Goal: Information Seeking & Learning: Learn about a topic

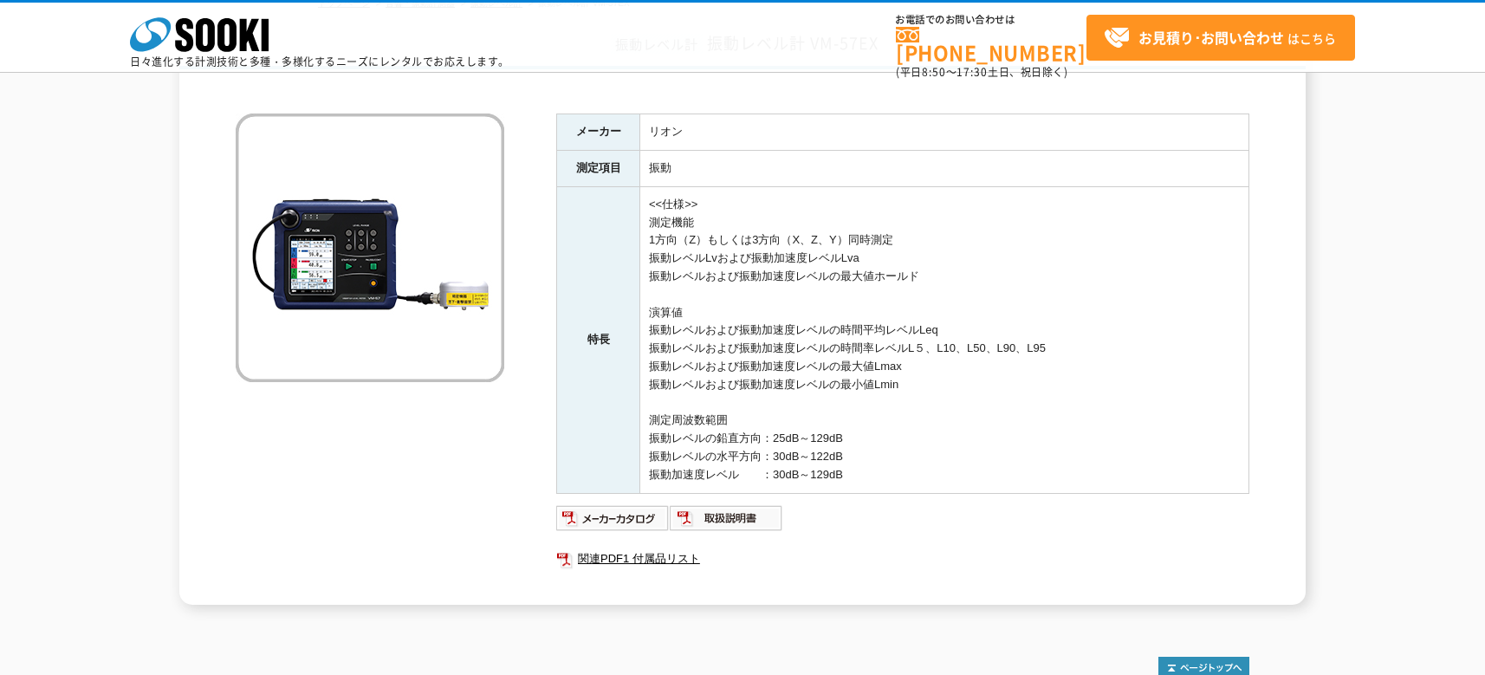
scroll to position [129, 0]
click at [430, 526] on div "メーカー リオン 測定項目 振動 特長 <<仕様>> 測定機能 1方向（Z）もしくは3方向（X、Z、Y）同時測定 振動レベルLvおよび振動加速度レベルLva …" at bounding box center [743, 340] width 1014 height 526
click at [1004, 540] on ul "関連PDF1 付属品リスト" at bounding box center [902, 558] width 693 height 40
click at [628, 523] on img at bounding box center [613, 518] width 114 height 28
click at [83, 179] on div "振動レベル計 振動レベル計 VM-57EX メーカー リオン 測定項目 振動 特長 <<仕様>> 測定機能 1方向（Z）もしくは3方向（X、Z、Y）同時測定 …" at bounding box center [742, 312] width 1485 height 583
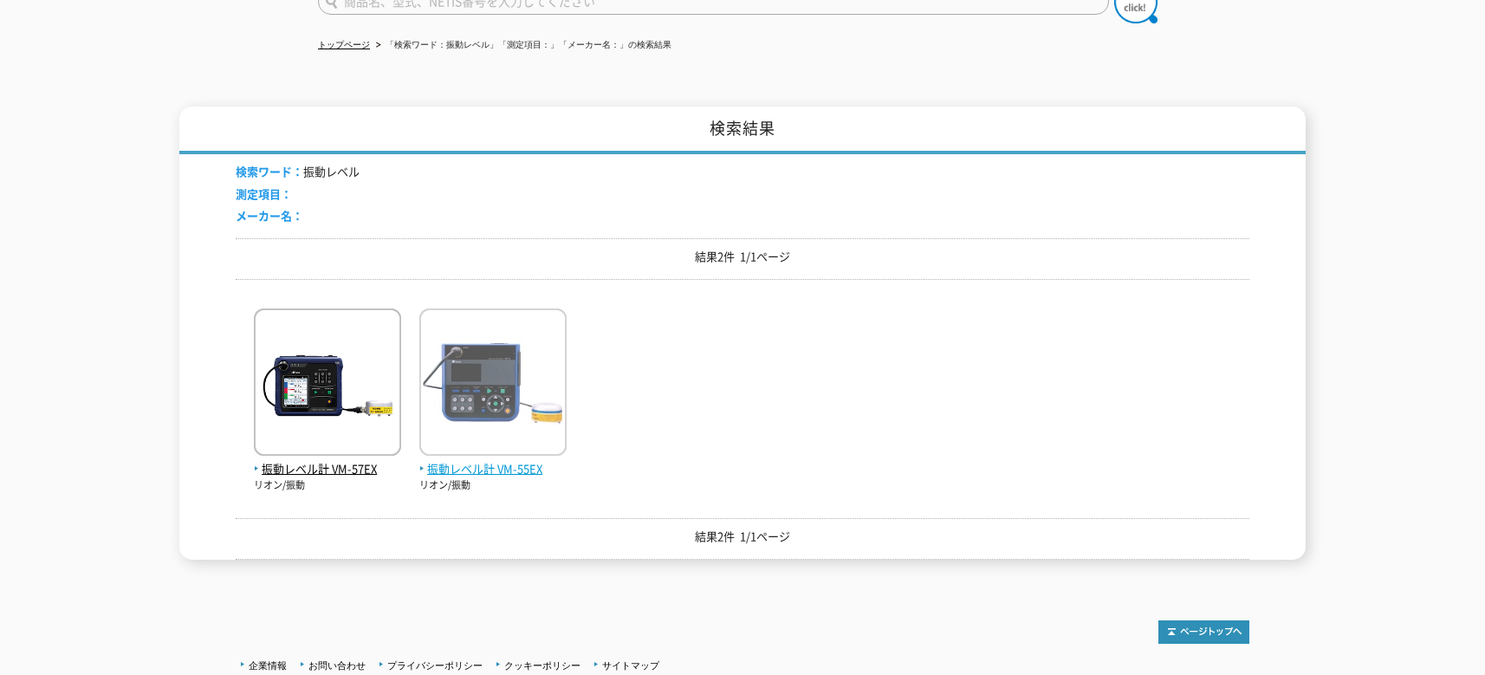
drag, startPoint x: 502, startPoint y: 374, endPoint x: 517, endPoint y: 358, distance: 21.5
click at [502, 374] on img at bounding box center [492, 385] width 147 height 152
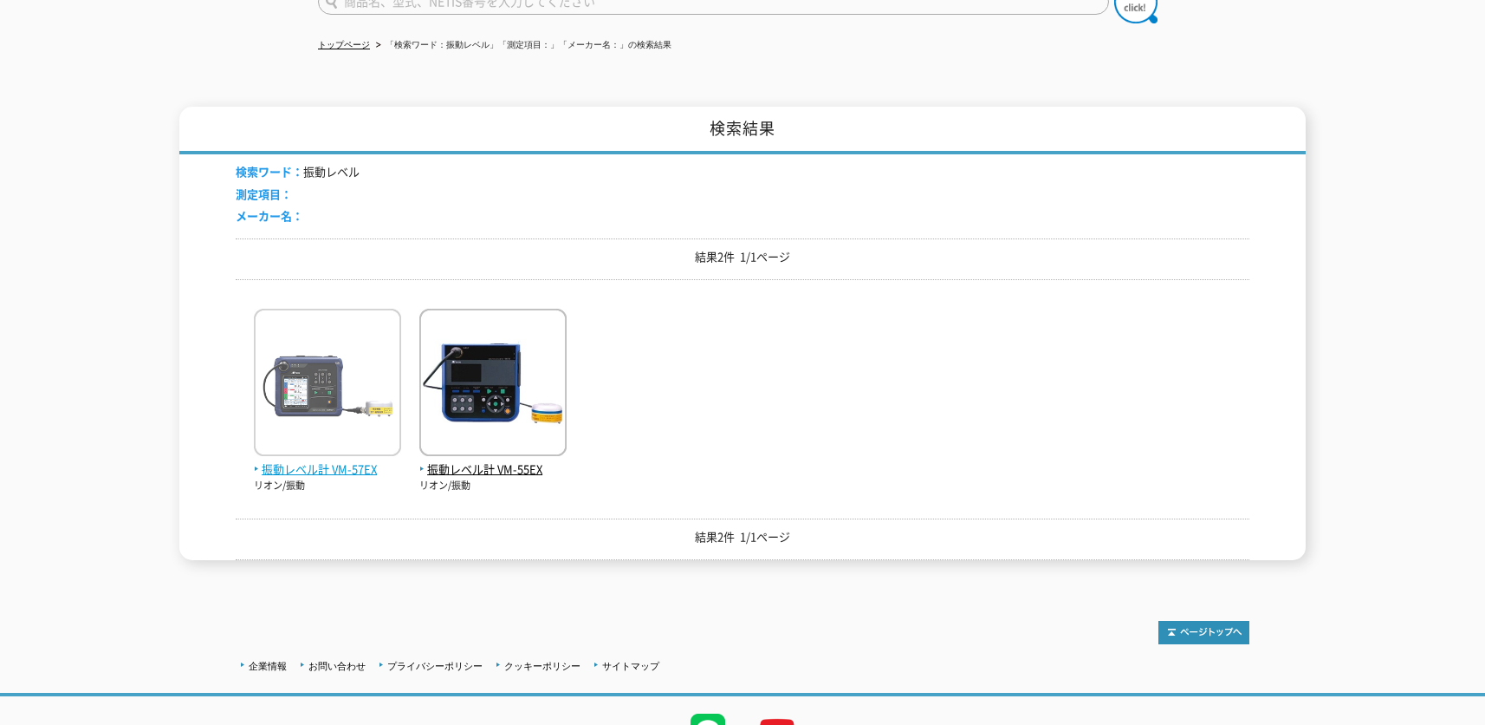
click at [344, 393] on img at bounding box center [327, 385] width 147 height 152
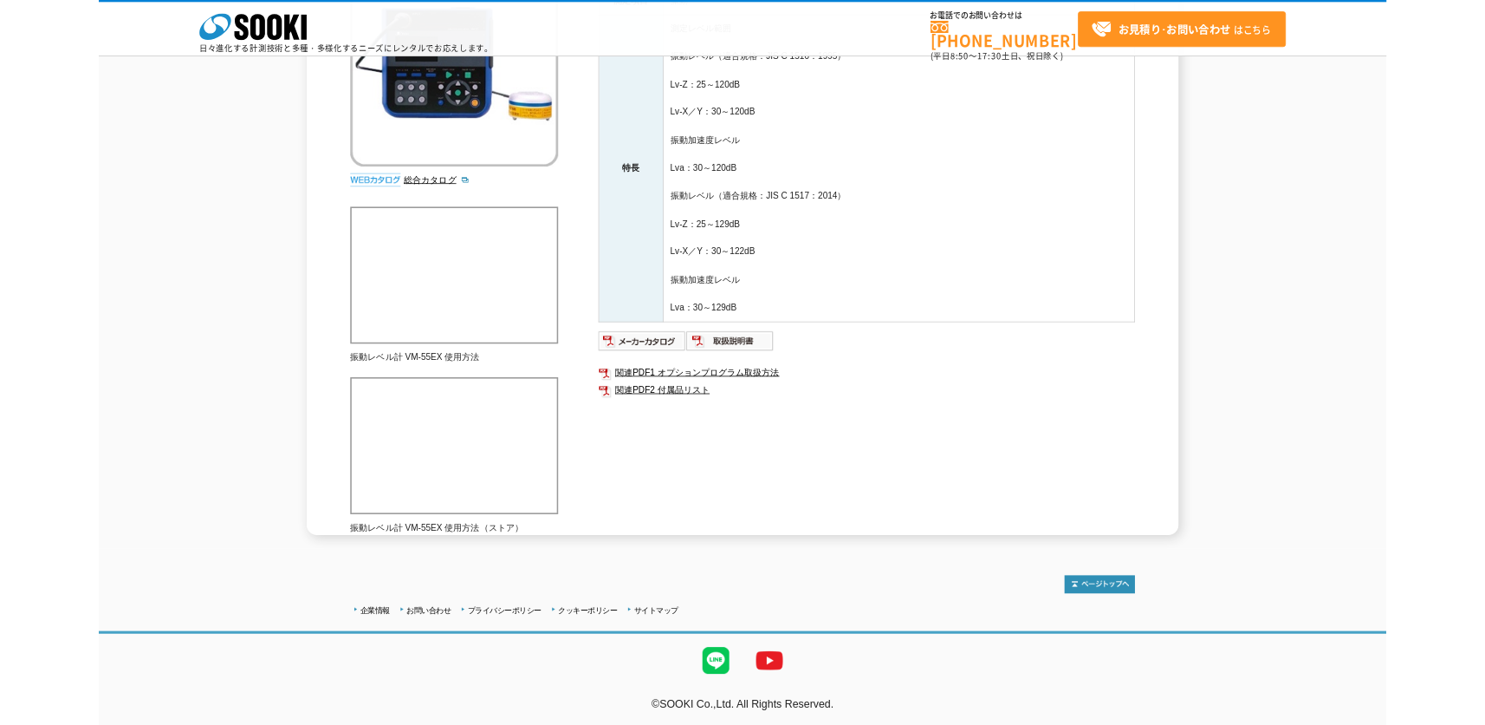
scroll to position [347, 0]
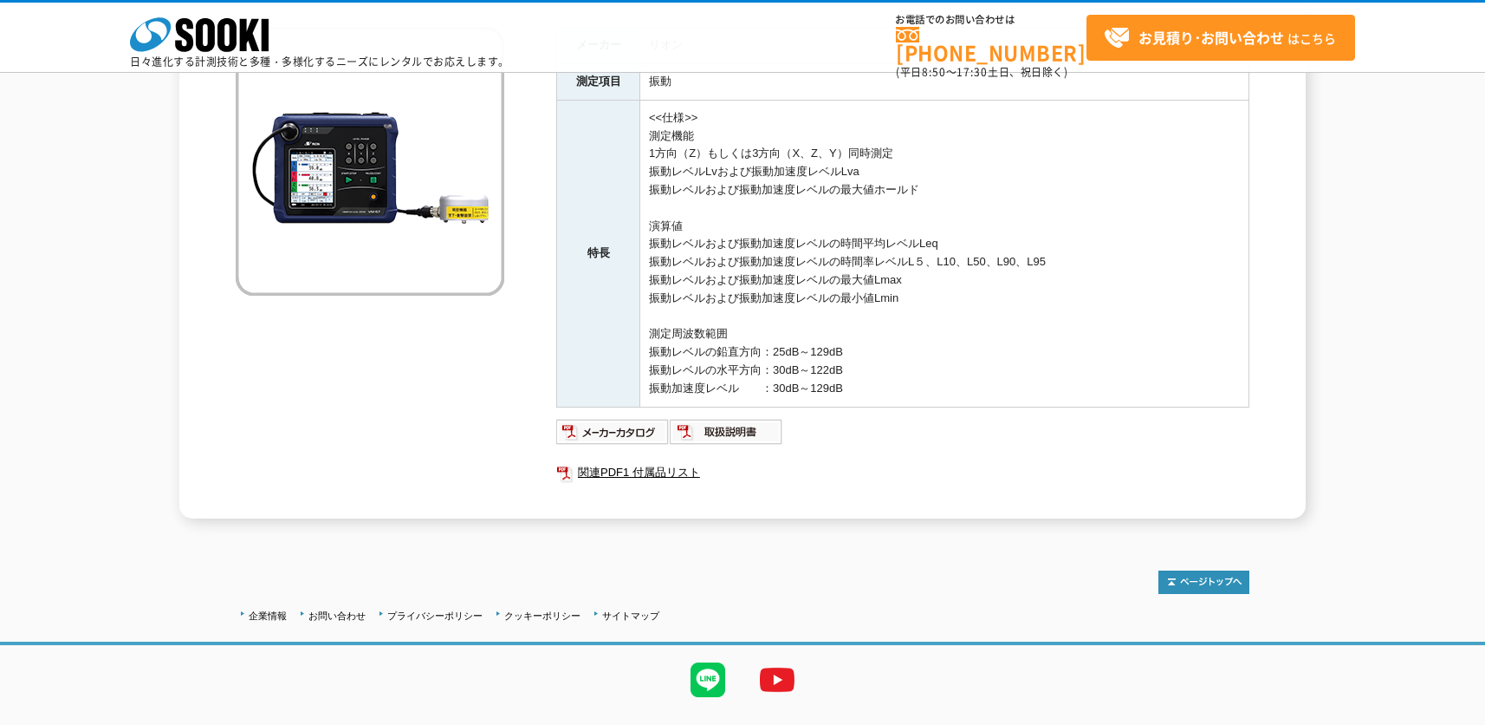
scroll to position [231, 0]
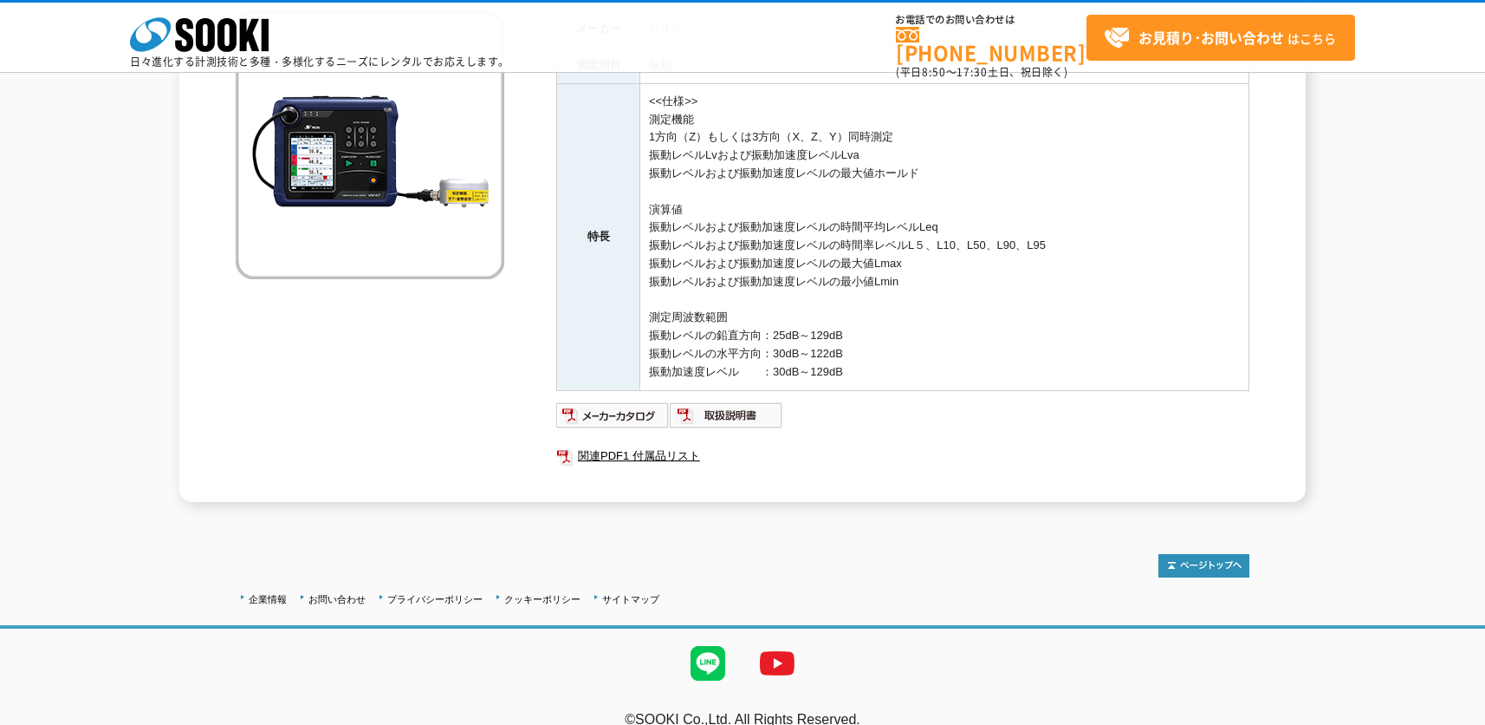
click at [698, 471] on ul "関連PDF1 付属品リスト" at bounding box center [902, 456] width 693 height 40
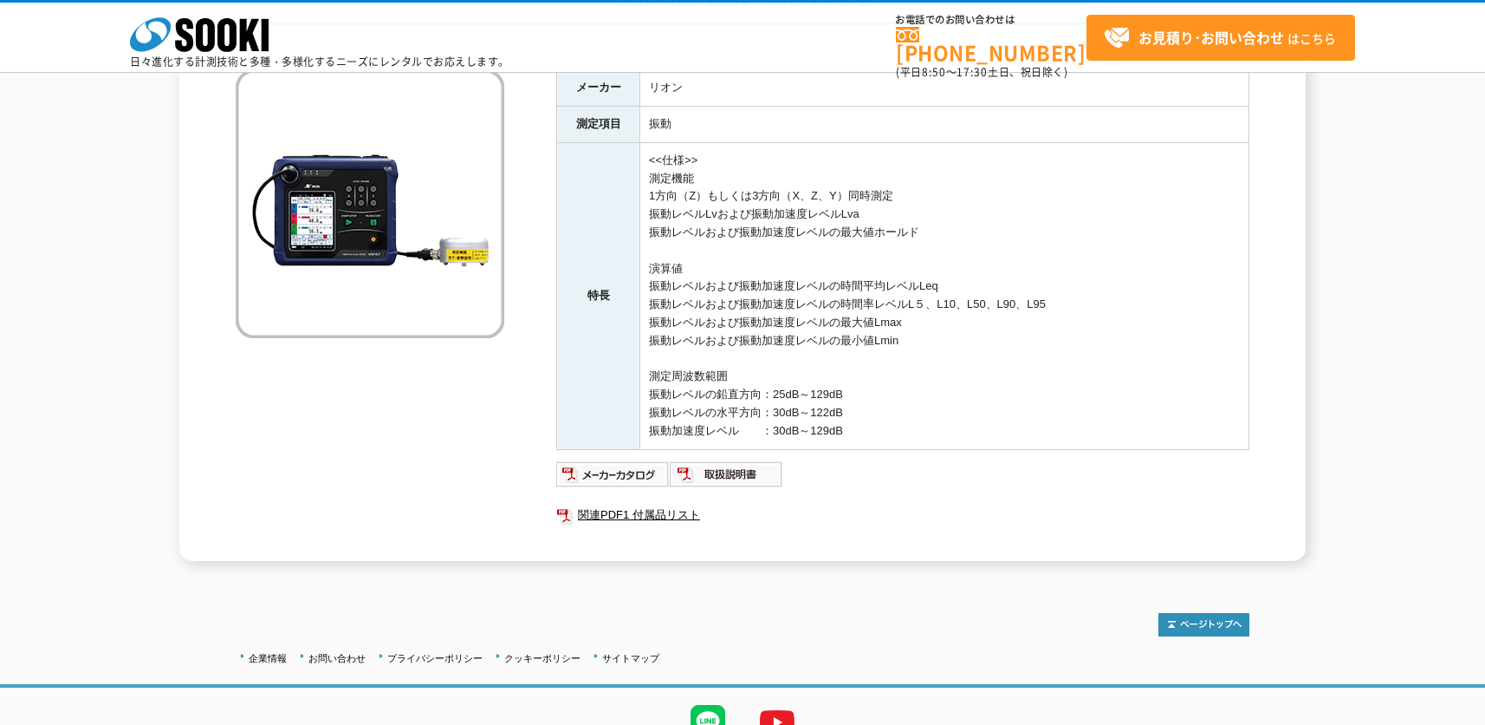
scroll to position [173, 0]
click at [764, 515] on link "関連PDF1 付属品リスト" at bounding box center [902, 514] width 693 height 23
click at [729, 477] on img at bounding box center [727, 473] width 114 height 28
